Goal: Transaction & Acquisition: Purchase product/service

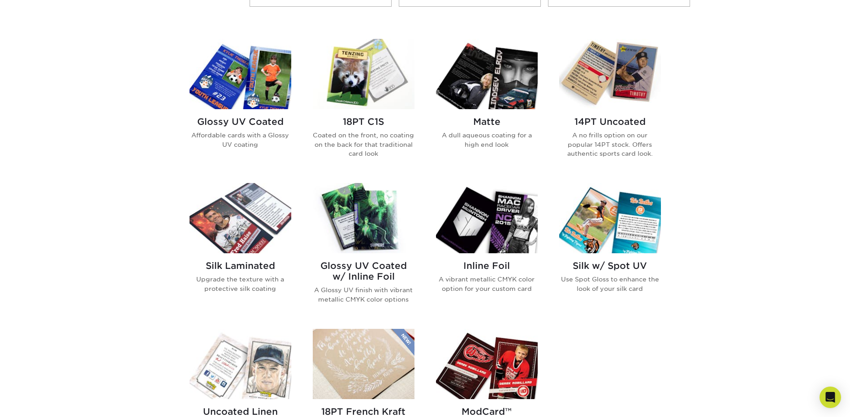
scroll to position [403, 0]
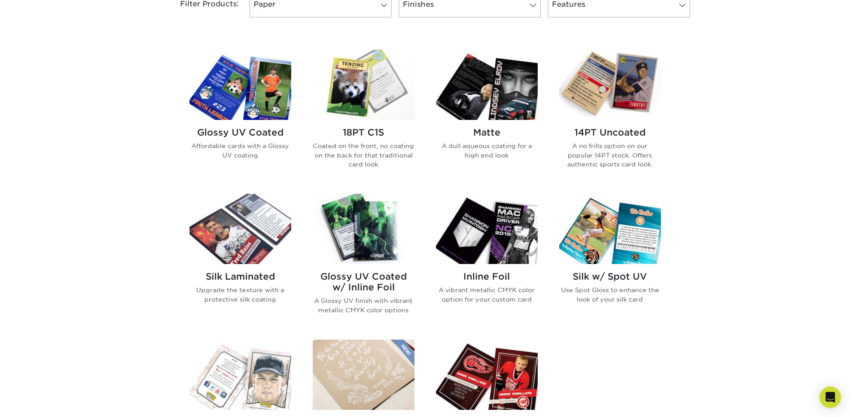
click at [268, 98] on img at bounding box center [240, 85] width 102 height 70
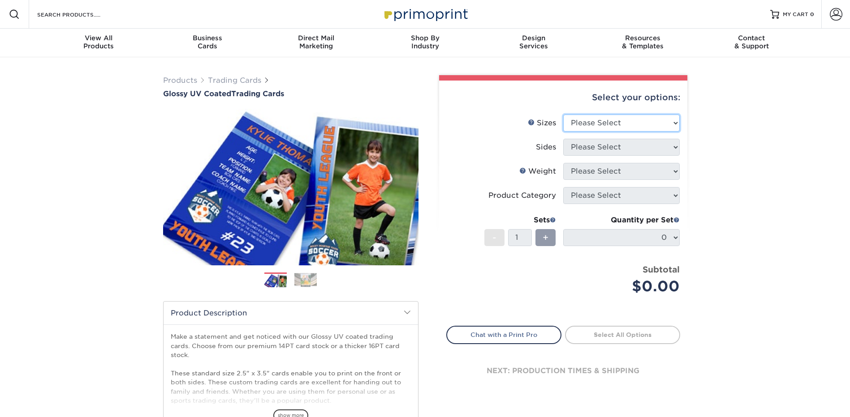
click at [666, 120] on select "Please Select 2.5" x 3.5"" at bounding box center [621, 123] width 116 height 17
select select "2.50x3.50"
click at [563, 115] on select "Please Select 2.5" x 3.5"" at bounding box center [621, 123] width 116 height 17
click at [667, 143] on select "Please Select Print Both Sides Print Front Only" at bounding box center [621, 147] width 116 height 17
select select "32d3c223-f82c-492b-b915-ba065a00862f"
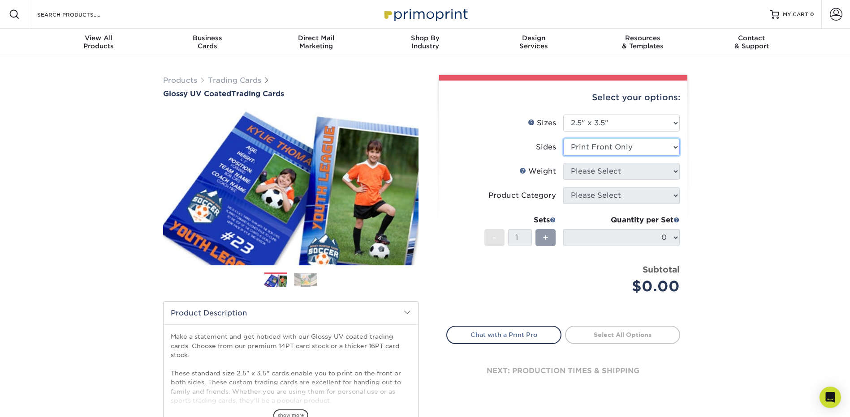
click at [563, 139] on select "Please Select Print Both Sides Print Front Only" at bounding box center [621, 147] width 116 height 17
click at [637, 175] on select "Please Select 16PT 14PT 18PT C1S" at bounding box center [621, 171] width 116 height 17
select select "14PT"
click at [563, 163] on select "Please Select 16PT 14PT 18PT C1S" at bounding box center [621, 171] width 116 height 17
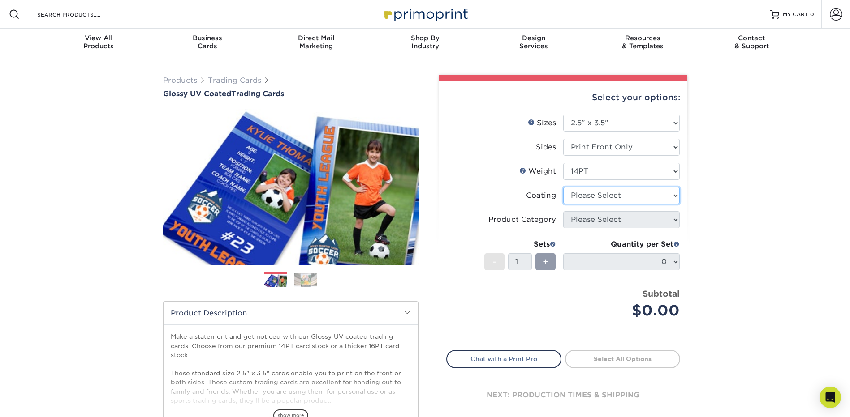
click at [645, 198] on select at bounding box center [621, 195] width 116 height 17
click at [563, 187] on select at bounding box center [621, 195] width 116 height 17
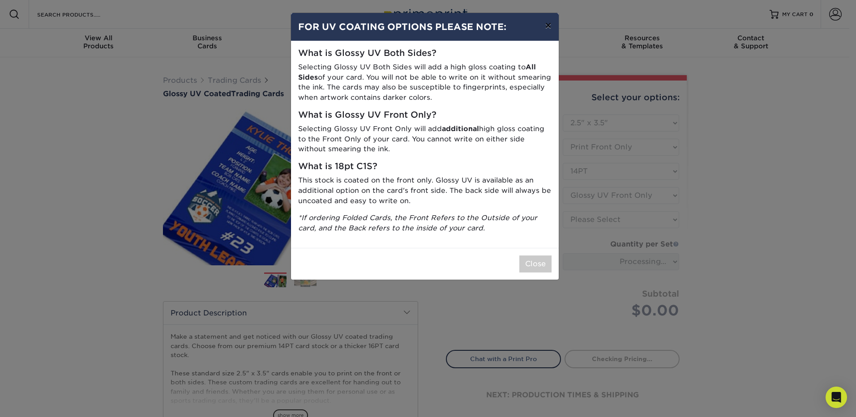
click at [549, 26] on button "×" at bounding box center [548, 25] width 21 height 25
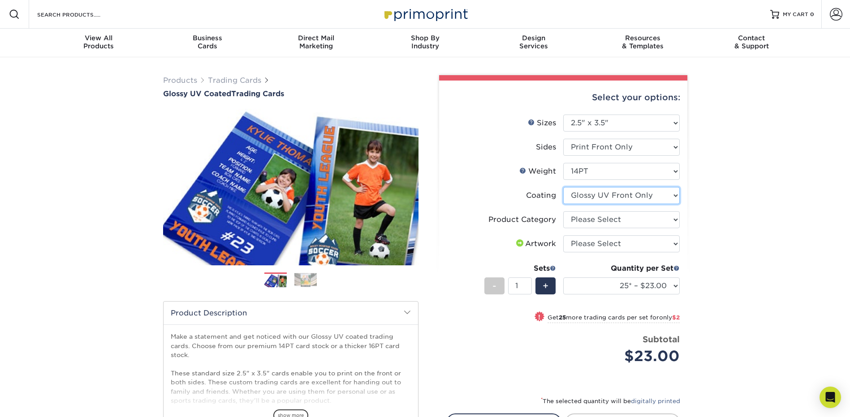
click at [657, 196] on select at bounding box center [621, 195] width 116 height 17
select select "ae367451-b2b8-45df-a344-0f05b6a12993"
click at [563, 187] on select at bounding box center [621, 195] width 116 height 17
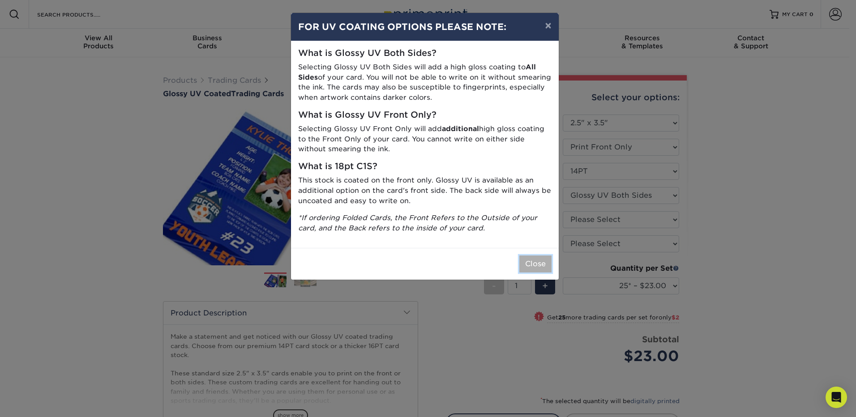
click at [536, 265] on button "Close" at bounding box center [535, 264] width 32 height 17
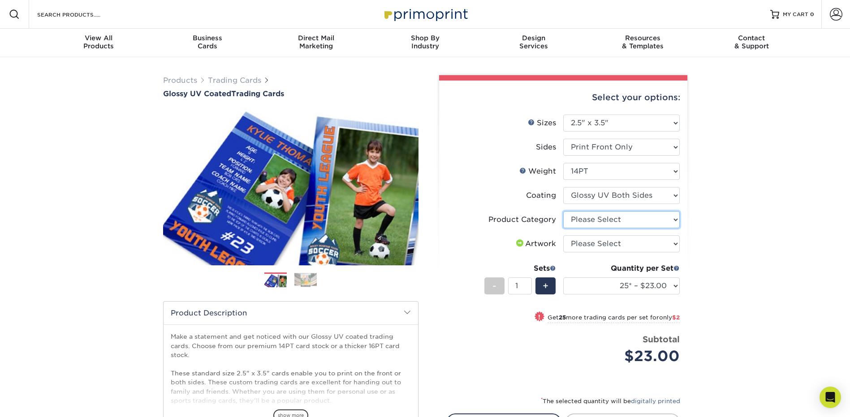
click at [648, 222] on select "Please Select Trading Cards" at bounding box center [621, 219] width 116 height 17
select select "c2f9bce9-36c2-409d-b101-c29d9d031e18"
click at [563, 211] on select "Please Select Trading Cards" at bounding box center [621, 219] width 116 height 17
click at [635, 243] on select "Please Select I will upload files I need a design - $100" at bounding box center [621, 244] width 116 height 17
select select "upload"
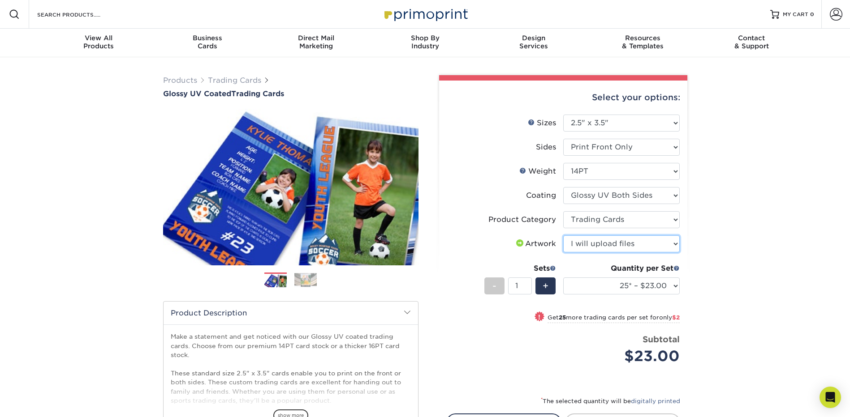
click at [563, 236] on select "Please Select I will upload files I need a design - $100" at bounding box center [621, 244] width 116 height 17
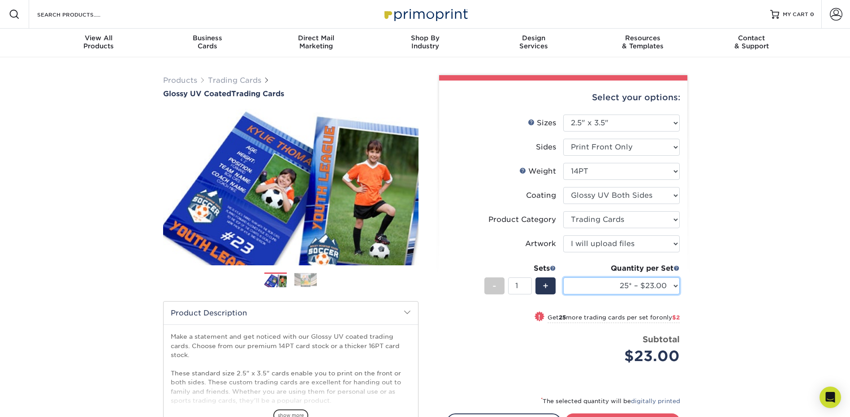
click at [663, 285] on select "25* – $23.00 50* – $25.00 75* – $26.00 100* – $37.00 250* – $48.00 500 – $59.00…" at bounding box center [621, 286] width 116 height 17
click at [661, 284] on select "25* – $23.00 50* – $25.00 75* – $26.00 100* – $37.00 250* – $48.00 500 – $59.00…" at bounding box center [621, 286] width 116 height 17
